Goal: Task Accomplishment & Management: Manage account settings

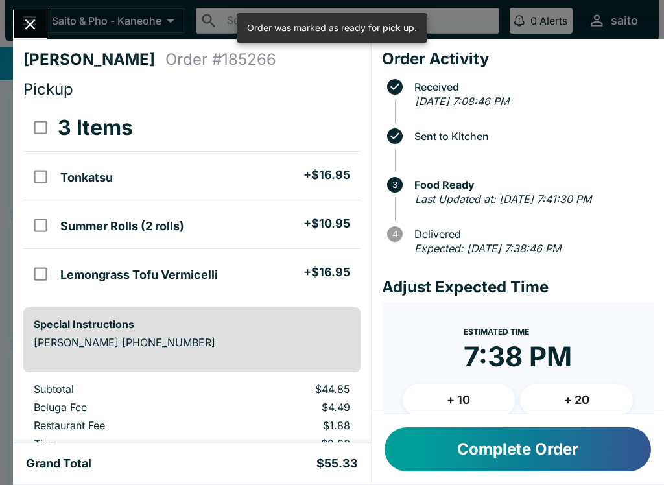
click at [23, 11] on button "Close" at bounding box center [30, 24] width 33 height 28
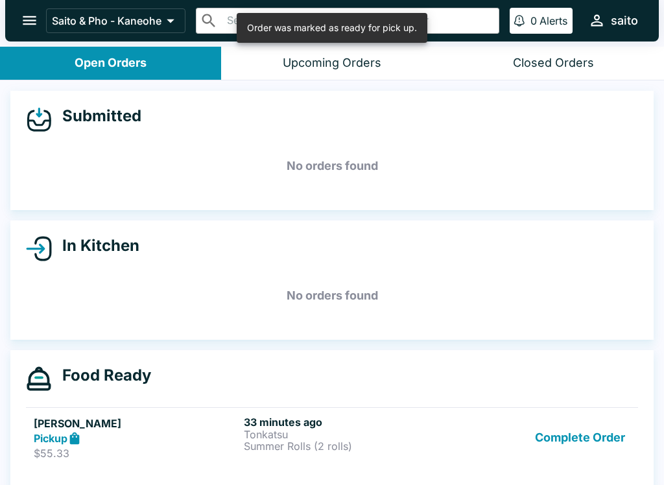
click at [582, 434] on button "Complete Order" at bounding box center [580, 438] width 100 height 45
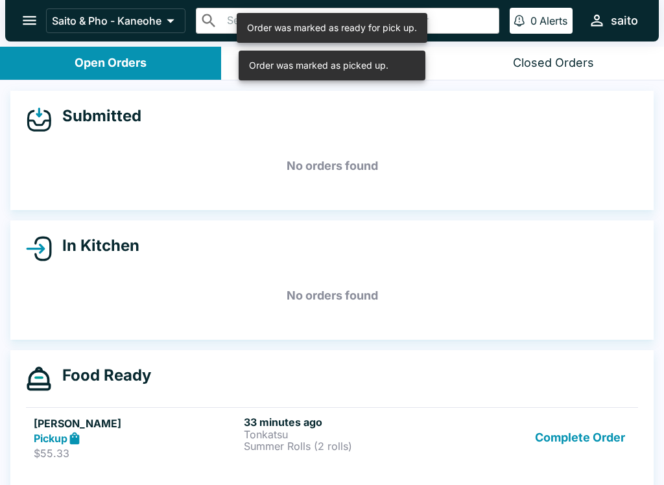
click at [368, 449] on p "Summer Rolls (2 rolls)" at bounding box center [346, 446] width 205 height 12
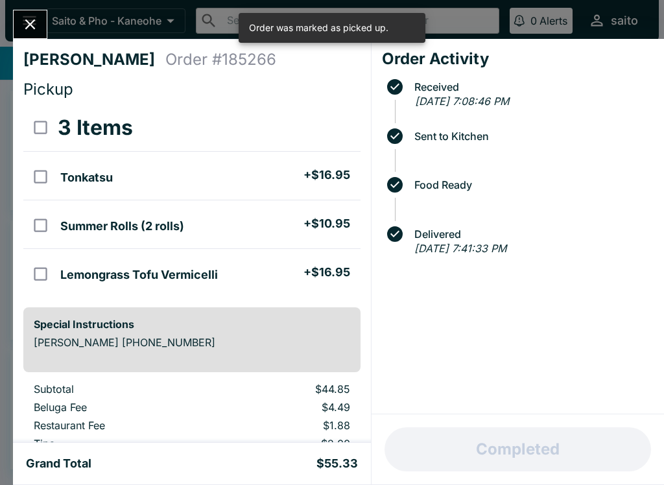
click at [26, 0] on div "[PERSON_NAME] Order # 185266 Pickup 3 Items Tonkatsu + $16.95 Summer Rolls (2 r…" at bounding box center [332, 242] width 664 height 485
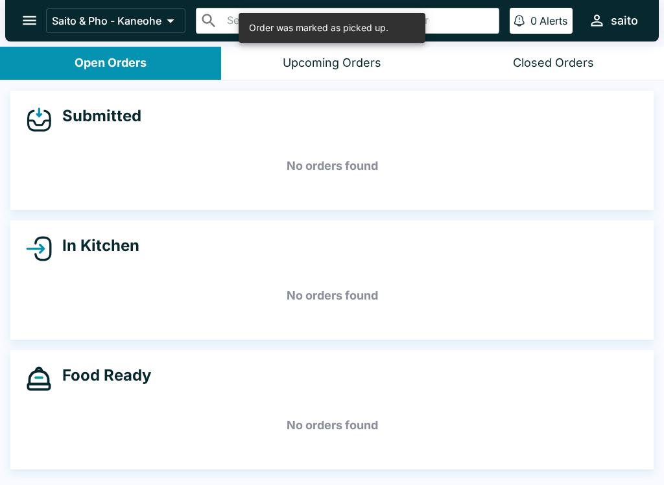
click at [37, 24] on icon "open drawer" at bounding box center [30, 21] width 18 height 18
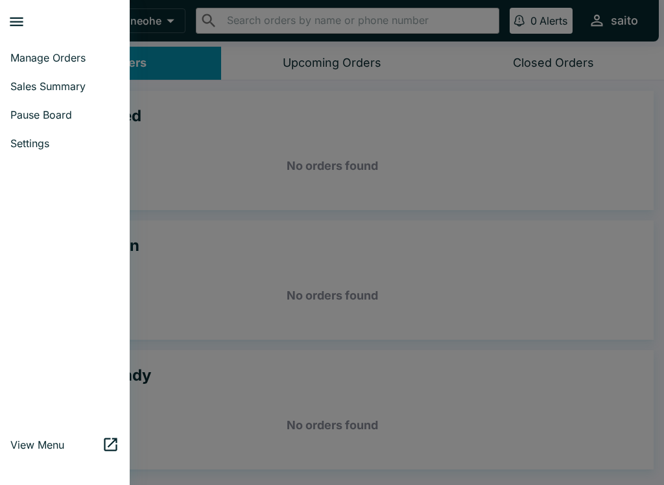
click at [59, 91] on span "Sales Summary" at bounding box center [64, 86] width 109 height 13
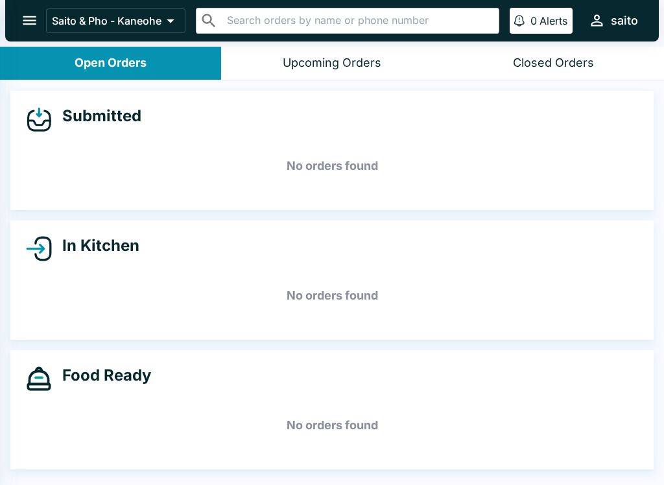
select select "03:00"
